Goal: Transaction & Acquisition: Purchase product/service

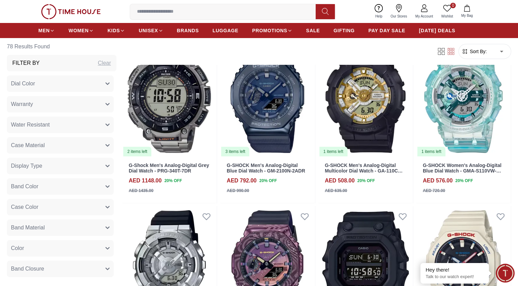
scroll to position [2489, 0]
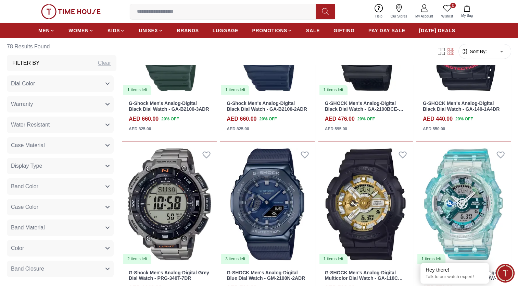
scroll to position [2272, 0]
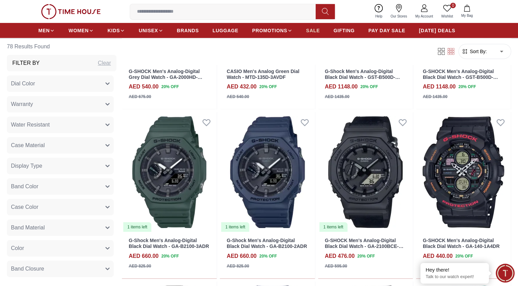
click at [313, 29] on span "SALE" at bounding box center [313, 30] width 14 height 7
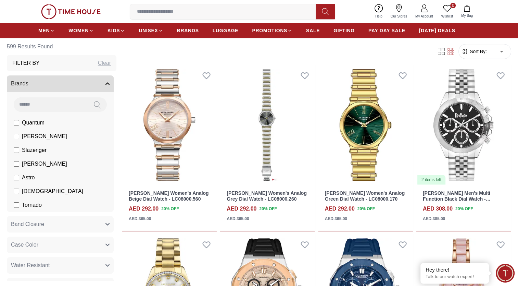
scroll to position [377, 0]
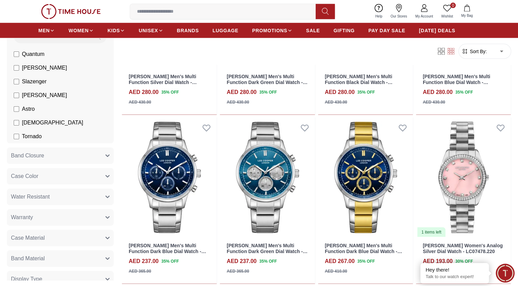
scroll to position [103, 0]
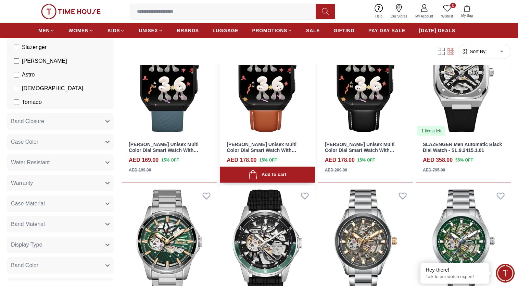
scroll to position [2124, 0]
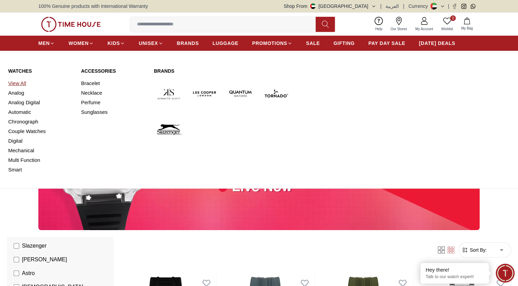
click at [20, 82] on link "View All" at bounding box center [40, 83] width 65 height 10
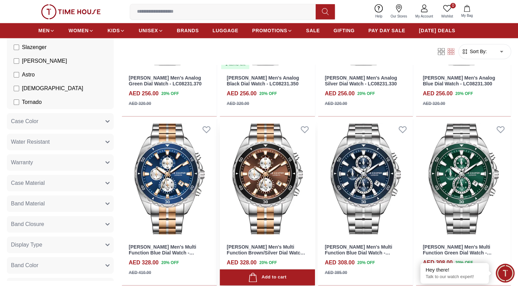
scroll to position [1165, 0]
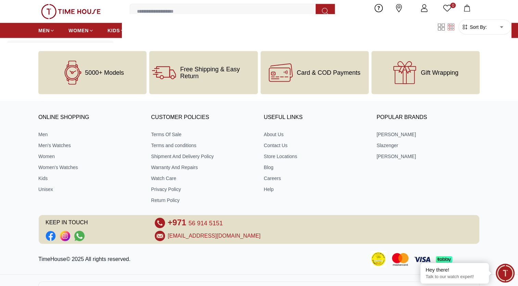
scroll to position [1792, 0]
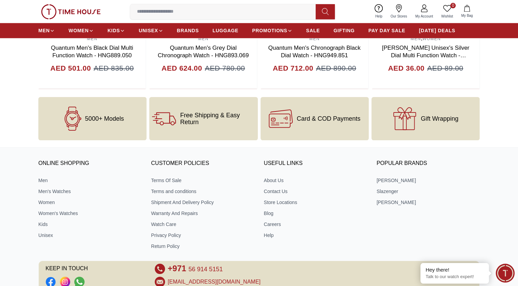
scroll to position [886, 0]
